Goal: Transaction & Acquisition: Book appointment/travel/reservation

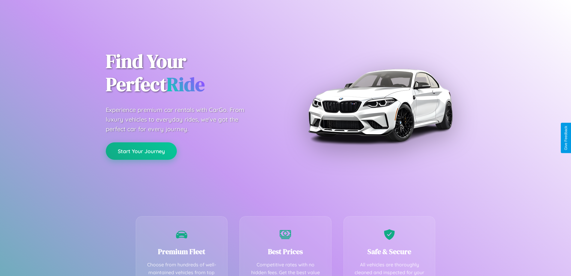
click at [141, 151] on button "Start Your Journey" at bounding box center [141, 150] width 71 height 17
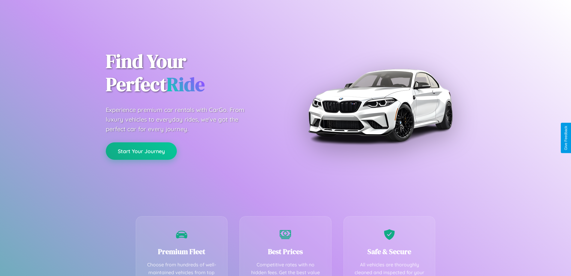
click at [141, 151] on button "Start Your Journey" at bounding box center [141, 150] width 71 height 17
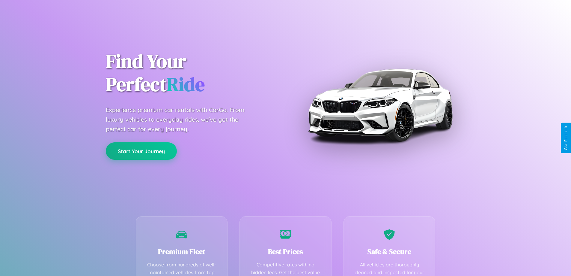
click at [141, 151] on button "Start Your Journey" at bounding box center [141, 150] width 71 height 17
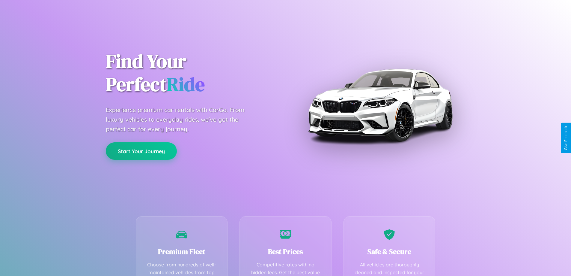
click at [141, 151] on button "Start Your Journey" at bounding box center [141, 150] width 71 height 17
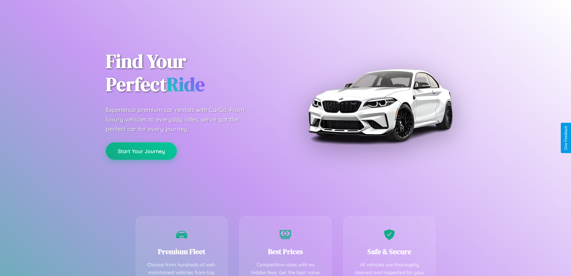
click at [141, 151] on button "Start Your Journey" at bounding box center [141, 150] width 71 height 17
